Goal: Feedback & Contribution: Submit feedback/report problem

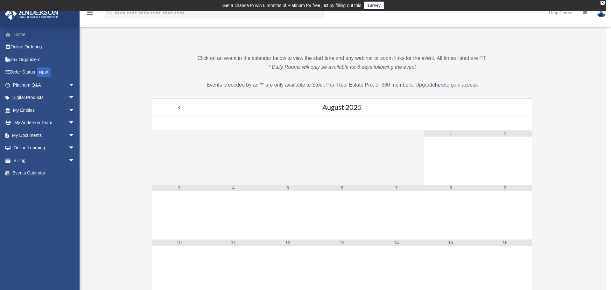
click at [21, 35] on link "Home" at bounding box center [44, 34] width 80 height 13
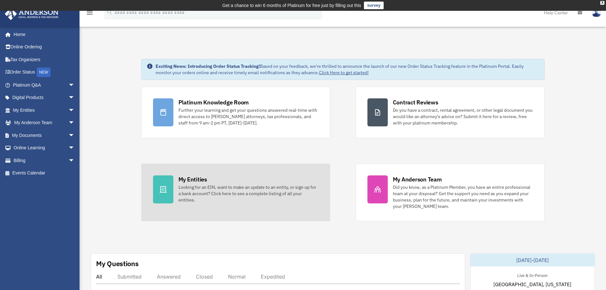
click at [195, 187] on div "Looking for an EIN, want to make an update to an entity, or sign up for a bank …" at bounding box center [248, 193] width 140 height 19
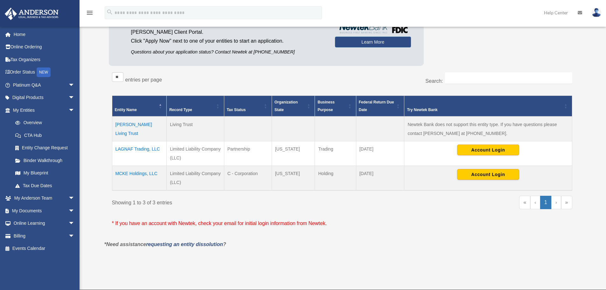
scroll to position [84, 0]
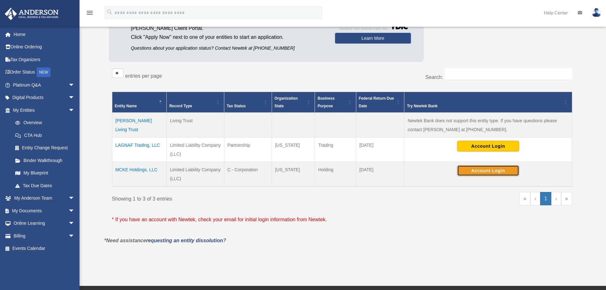
click at [480, 171] on button "Account Login" at bounding box center [488, 170] width 62 height 11
click at [134, 170] on td "MCKE Holdings, LLC" at bounding box center [139, 174] width 55 height 25
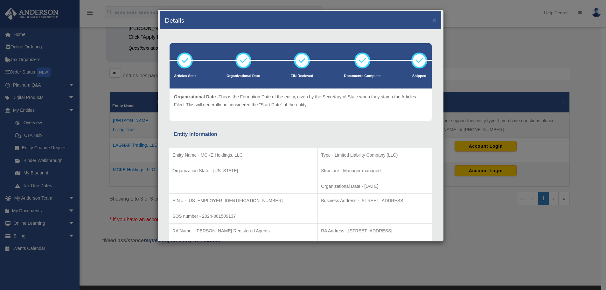
scroll to position [0, 0]
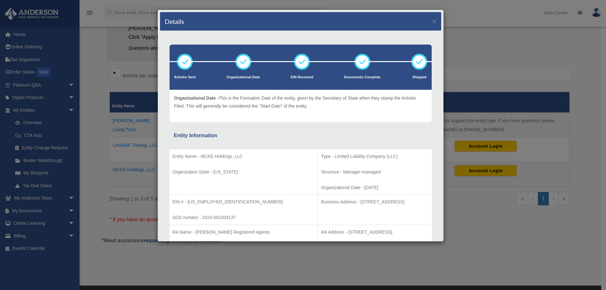
click at [505, 45] on div "Details × Articles Sent Organizational Date" at bounding box center [303, 145] width 606 height 290
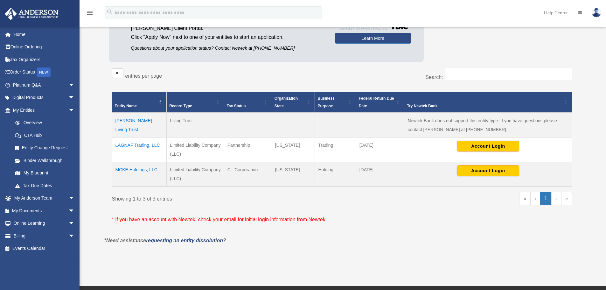
click at [142, 145] on td "LAGNAF Trading, LLC" at bounding box center [139, 149] width 55 height 24
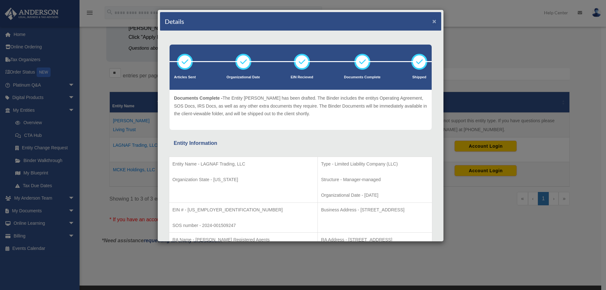
click at [432, 20] on button "×" at bounding box center [434, 21] width 4 height 7
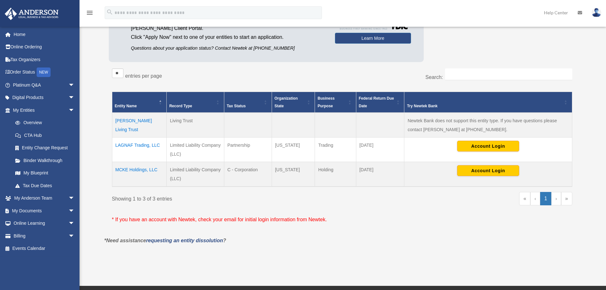
click at [137, 170] on td "MCKE Holdings, LLC" at bounding box center [139, 174] width 55 height 25
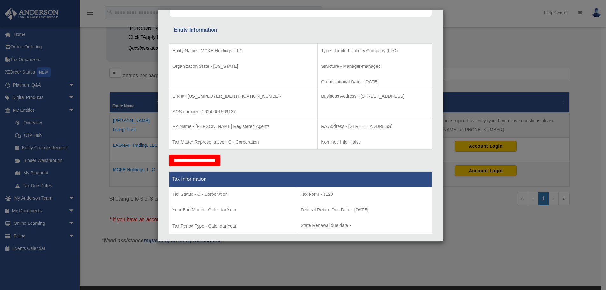
scroll to position [104, 0]
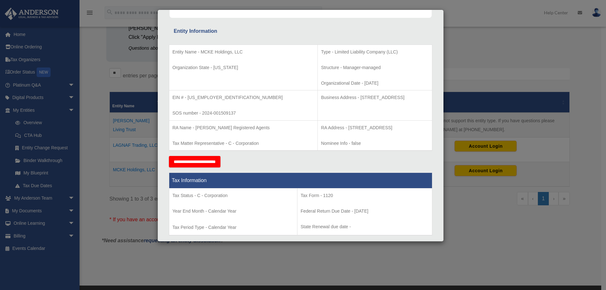
click at [490, 45] on div "Details × Articles Sent Organizational Date" at bounding box center [303, 145] width 606 height 290
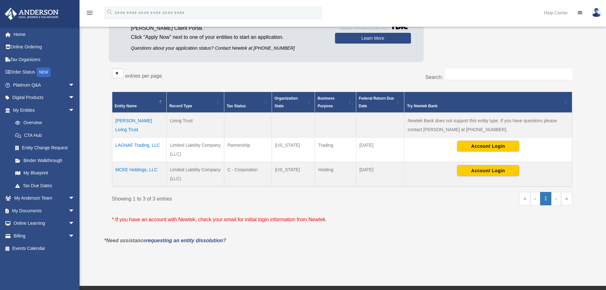
click at [140, 145] on td "LAGNAF Trading, LLC" at bounding box center [139, 149] width 55 height 24
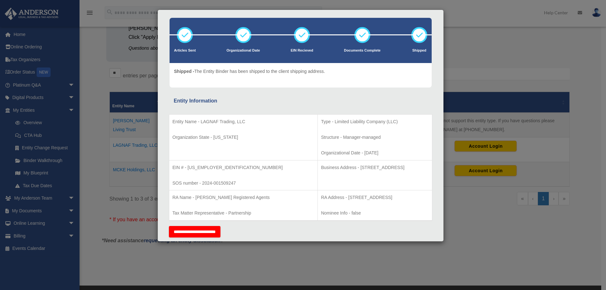
scroll to position [0, 0]
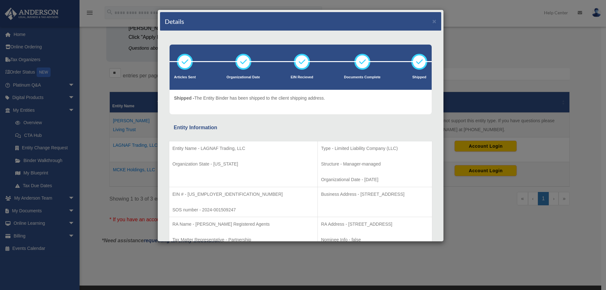
click at [500, 54] on div "Details × Articles Sent Organizational Date" at bounding box center [303, 145] width 606 height 290
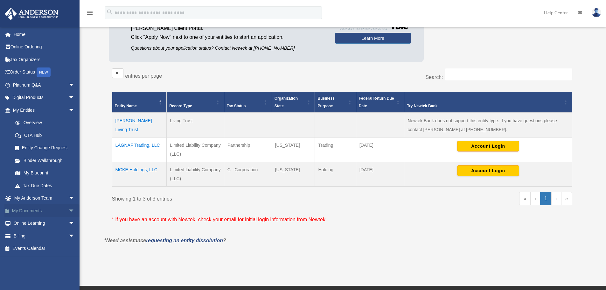
click at [68, 211] on span "arrow_drop_down" at bounding box center [74, 210] width 13 height 13
click at [29, 222] on link "Box" at bounding box center [46, 223] width 75 height 13
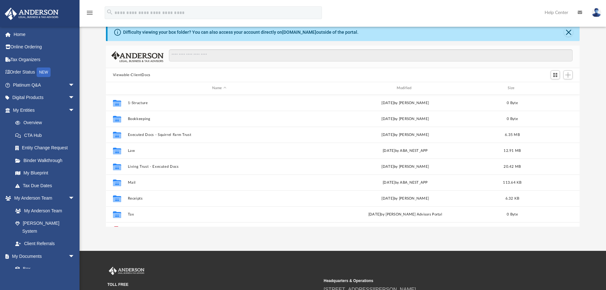
click at [590, 58] on div "Difficulty viewing your box folder? You can also access your account directly o…" at bounding box center [343, 124] width 527 height 203
click at [570, 31] on button "Close" at bounding box center [568, 32] width 9 height 9
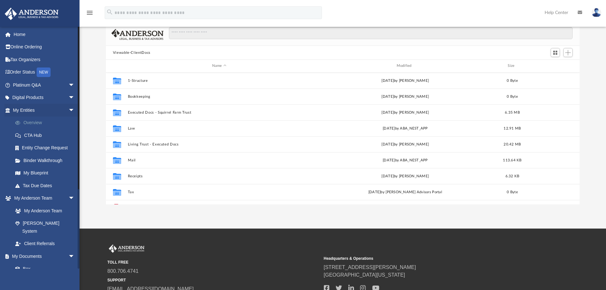
click at [31, 122] on link "Overview" at bounding box center [46, 122] width 75 height 13
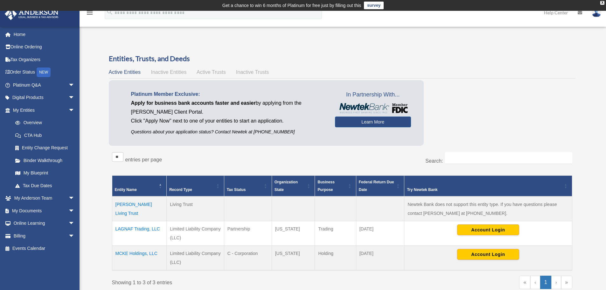
click at [129, 204] on td "[PERSON_NAME] Living Trust" at bounding box center [139, 208] width 55 height 25
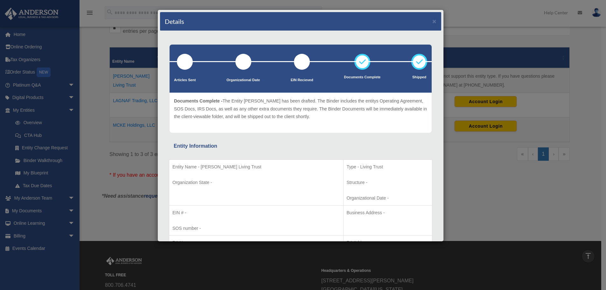
click at [514, 9] on div "Details × Articles Sent Organizational Date" at bounding box center [303, 145] width 606 height 290
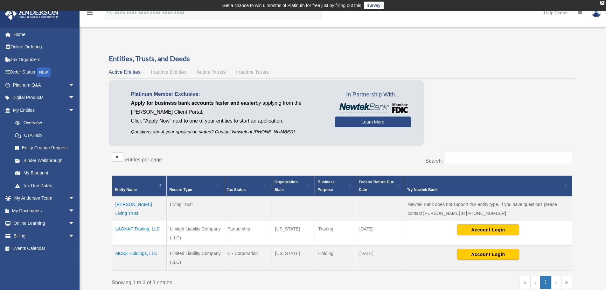
click at [375, 6] on link "survey" at bounding box center [374, 6] width 20 height 8
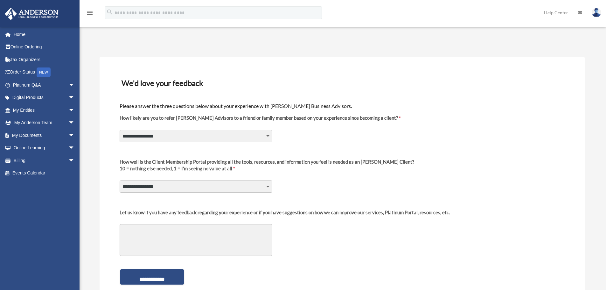
click at [267, 136] on select "**********" at bounding box center [196, 136] width 153 height 12
select select "********"
click at [120, 130] on select "**********" at bounding box center [196, 136] width 153 height 12
click at [269, 186] on select "**********" at bounding box center [196, 186] width 153 height 12
select select "********"
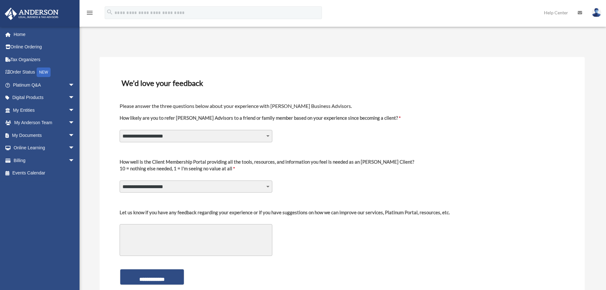
click at [120, 180] on select "**********" at bounding box center [196, 186] width 153 height 12
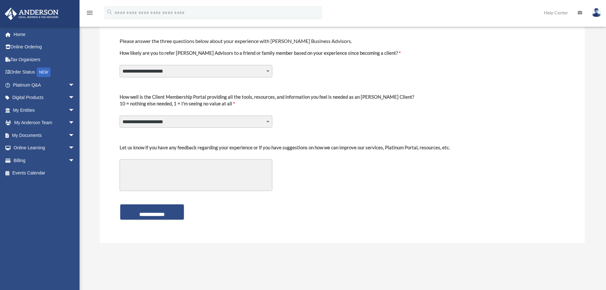
scroll to position [65, 0]
click at [155, 212] on input "**********" at bounding box center [152, 211] width 64 height 15
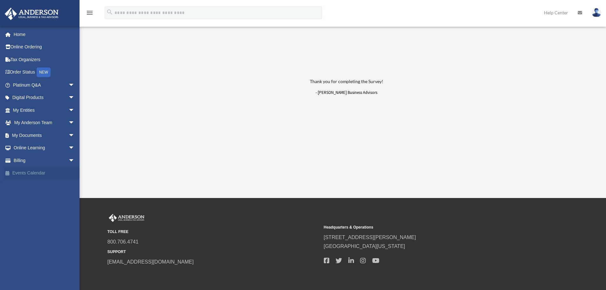
click at [32, 173] on link "Events Calendar" at bounding box center [44, 173] width 80 height 13
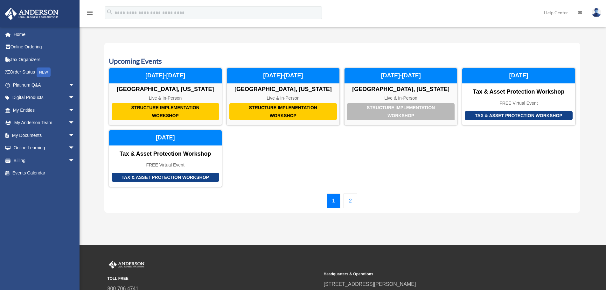
click at [349, 202] on link "2" at bounding box center [351, 200] width 14 height 15
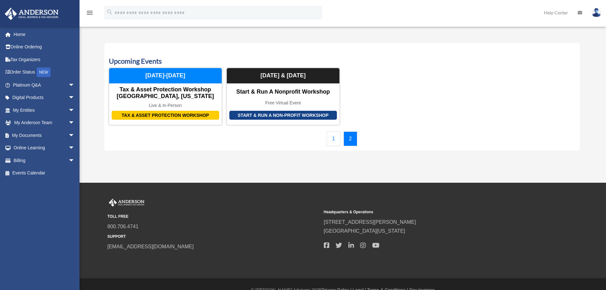
click at [331, 139] on link "1" at bounding box center [334, 138] width 14 height 15
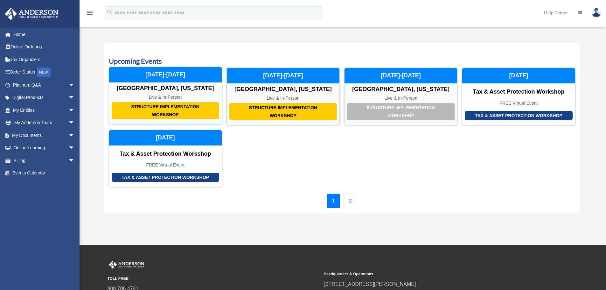
click at [170, 111] on div "Structure Implementation Workshop" at bounding box center [166, 110] width 108 height 17
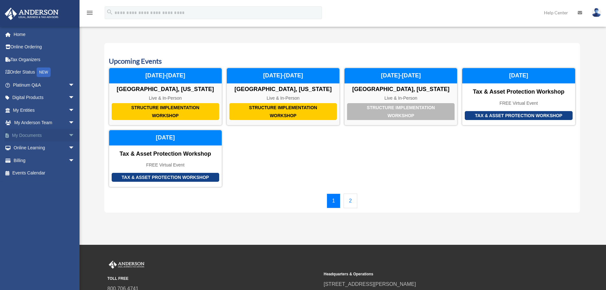
click at [68, 135] on span "arrow_drop_down" at bounding box center [74, 135] width 13 height 13
click at [43, 161] on link "Meeting Minutes" at bounding box center [46, 160] width 75 height 13
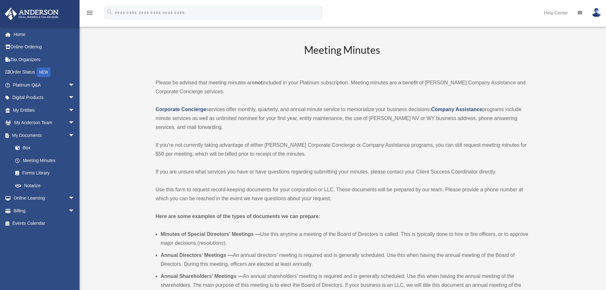
click at [68, 96] on span "arrow_drop_down" at bounding box center [74, 97] width 13 height 13
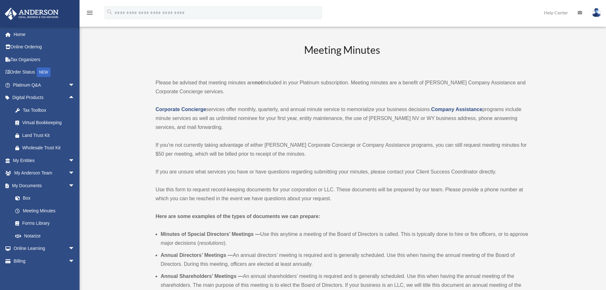
click at [595, 12] on img at bounding box center [597, 12] width 10 height 9
click at [489, 53] on link "Logout" at bounding box center [493, 55] width 64 height 13
